Goal: Share content

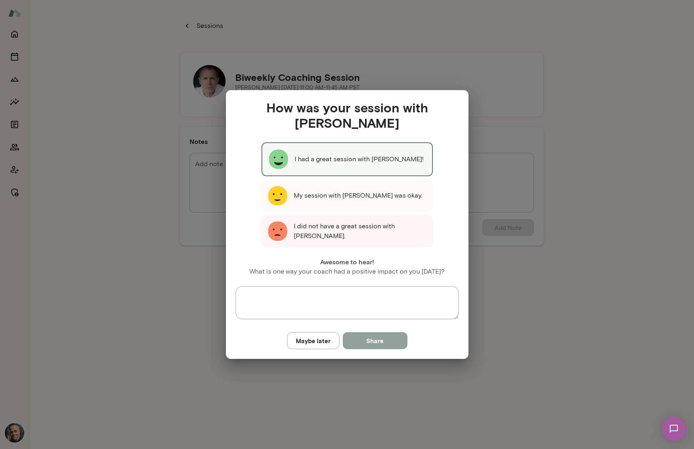
click at [377, 336] on button "Share" at bounding box center [375, 340] width 65 height 17
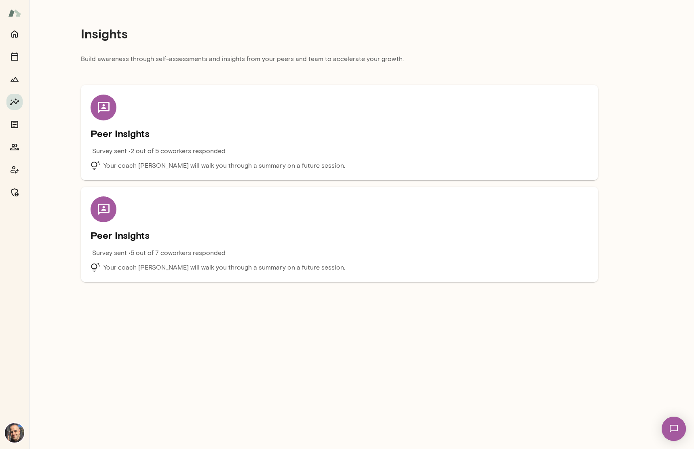
click at [210, 108] on div "Peer Insights Survey sent • 2 out of 5 coworkers responded Your coach [PERSON_N…" at bounding box center [340, 133] width 498 height 76
